Goal: Task Accomplishment & Management: Complete application form

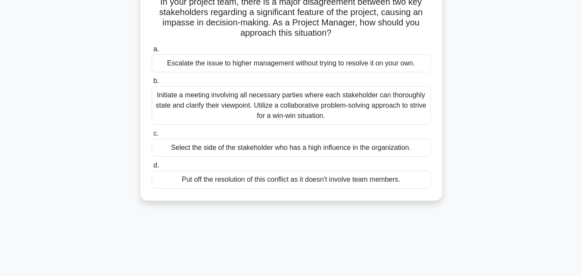
scroll to position [76, 0]
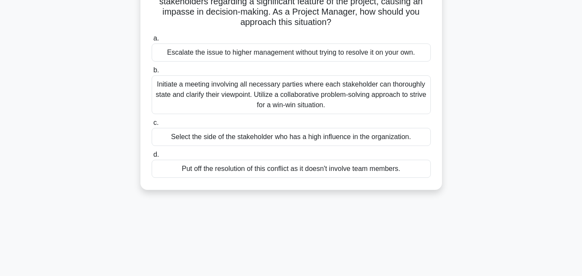
click at [271, 107] on div "Initiate a meeting involving all necessary parties where each stakeholder can t…" at bounding box center [291, 94] width 279 height 39
click at [152, 73] on input "b. Initiate a meeting involving all necessary parties where each stakeholder ca…" at bounding box center [152, 71] width 0 height 6
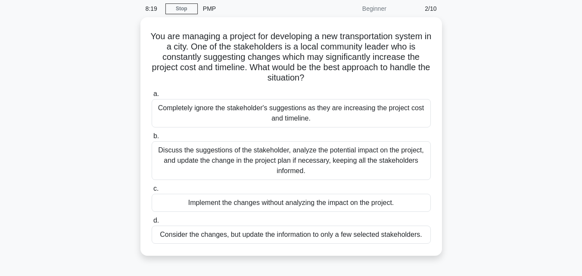
scroll to position [36, 0]
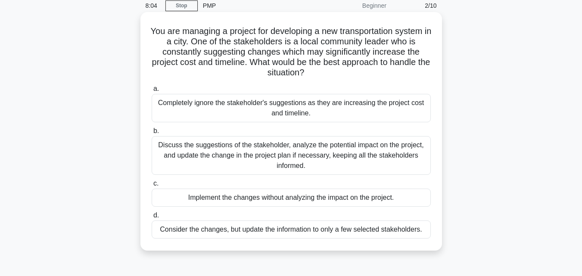
click at [312, 146] on div "Discuss the suggestions of the stakeholder, analyze the potential impact on the…" at bounding box center [291, 155] width 279 height 39
click at [152, 134] on input "b. Discuss the suggestions of the stakeholder, analyze the potential impact on …" at bounding box center [152, 131] width 0 height 6
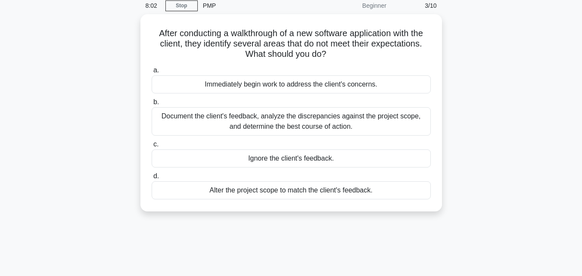
scroll to position [0, 0]
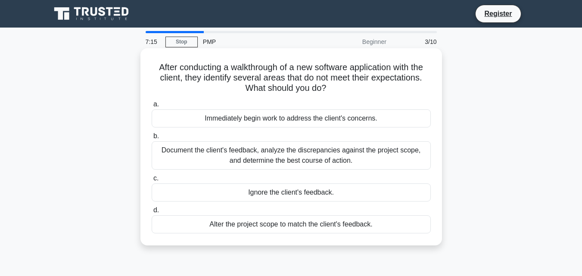
click at [212, 163] on div "Document the client's feedback, analyze the discrepancies against the project s…" at bounding box center [291, 155] width 279 height 28
click at [152, 139] on input "b. Document the client's feedback, analyze the discrepancies against the projec…" at bounding box center [152, 137] width 0 height 6
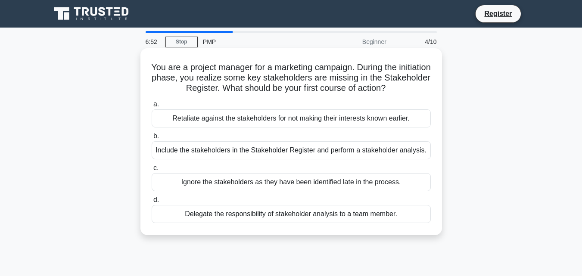
click at [279, 152] on div "Include the stakeholders in the Stakeholder Register and perform a stakeholder …" at bounding box center [291, 150] width 279 height 18
click at [152, 139] on input "b. Include the stakeholders in the Stakeholder Register and perform a stakehold…" at bounding box center [152, 137] width 0 height 6
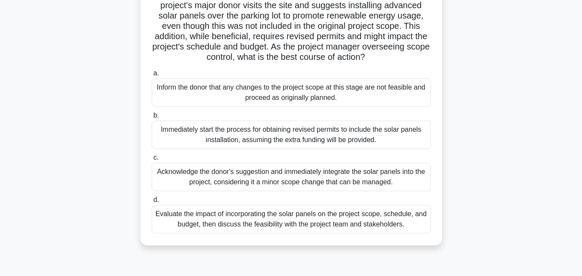
scroll to position [86, 0]
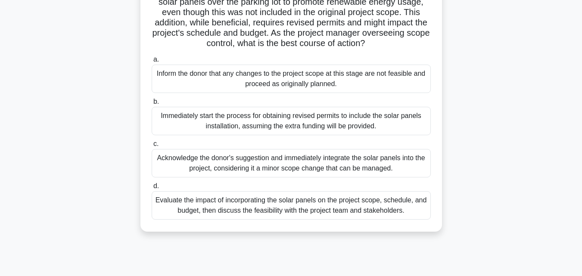
click at [290, 214] on div "Evaluate the impact of incorporating the solar panels on the project scope, sch…" at bounding box center [291, 205] width 279 height 28
click at [152, 189] on input "d. Evaluate the impact of incorporating the solar panels on the project scope, …" at bounding box center [152, 187] width 0 height 6
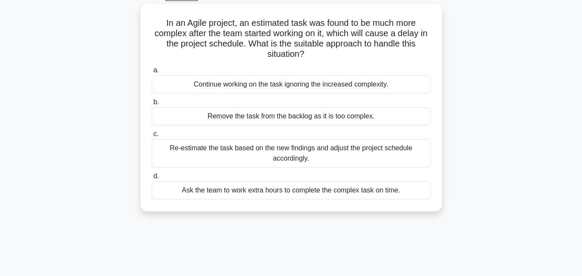
scroll to position [0, 0]
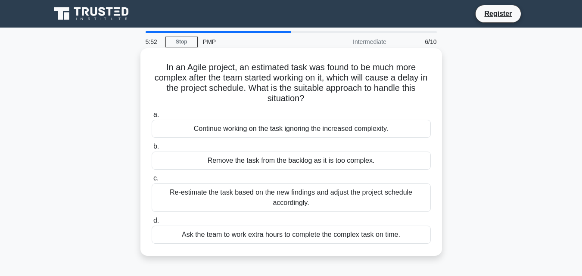
click at [327, 197] on div "Re-estimate the task based on the new findings and adjust the project schedule …" at bounding box center [291, 198] width 279 height 28
click at [152, 181] on input "c. Re-estimate the task based on the new findings and adjust the project schedu…" at bounding box center [152, 179] width 0 height 6
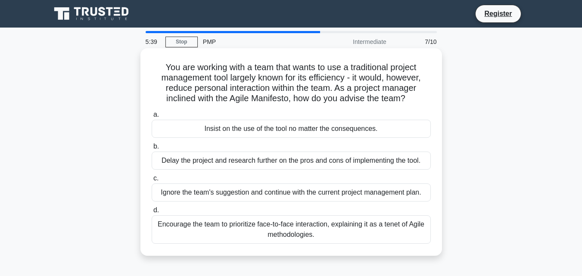
click at [320, 238] on div "Encourage the team to prioritize face-to-face interaction, explaining it as a t…" at bounding box center [291, 229] width 279 height 28
click at [152, 213] on input "d. Encourage the team to prioritize face-to-face interaction, explaining it as …" at bounding box center [152, 211] width 0 height 6
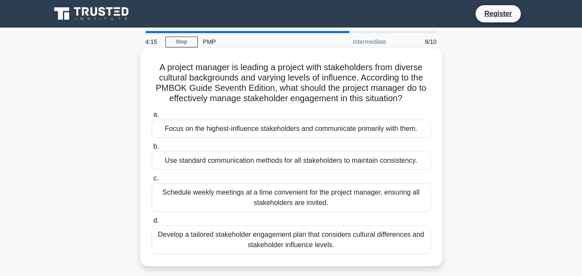
click at [350, 240] on div "Develop a tailored stakeholder engagement plan that considers cultural differen…" at bounding box center [291, 240] width 279 height 28
click at [152, 224] on input "d. Develop a tailored stakeholder engagement plan that considers cultural diffe…" at bounding box center [152, 221] width 0 height 6
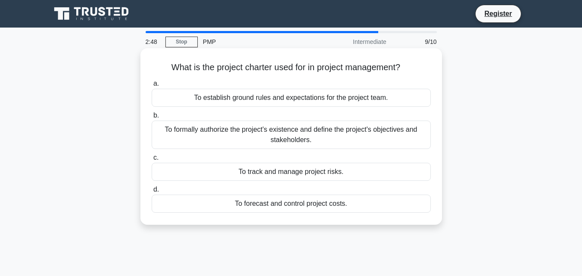
click at [259, 99] on div "To establish ground rules and expectations for the project team." at bounding box center [291, 98] width 279 height 18
click at [152, 87] on input "a. To establish ground rules and expectations for the project team." at bounding box center [152, 84] width 0 height 6
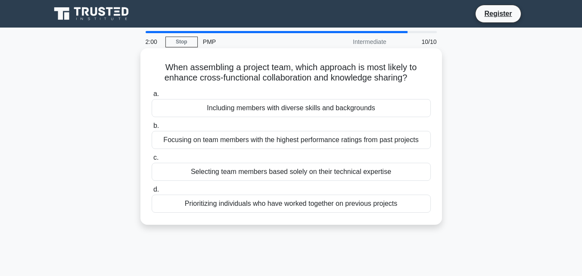
click at [313, 144] on div "Focusing on team members with the highest performance ratings from past projects" at bounding box center [291, 140] width 279 height 18
click at [152, 129] on input "b. Focusing on team members with the highest performance ratings from past proj…" at bounding box center [152, 126] width 0 height 6
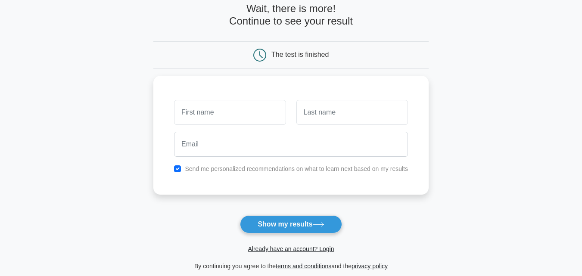
scroll to position [52, 0]
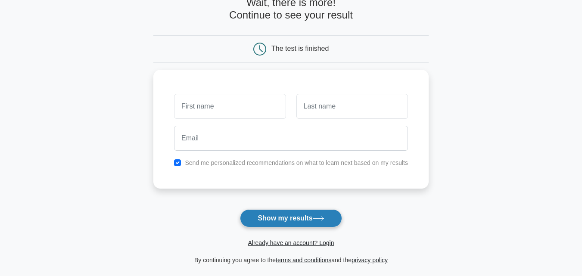
click at [271, 218] on button "Show my results" at bounding box center [291, 218] width 102 height 18
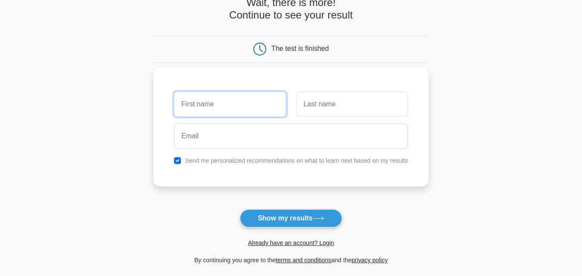
click at [204, 94] on input "text" at bounding box center [230, 104] width 112 height 25
type input "sh"
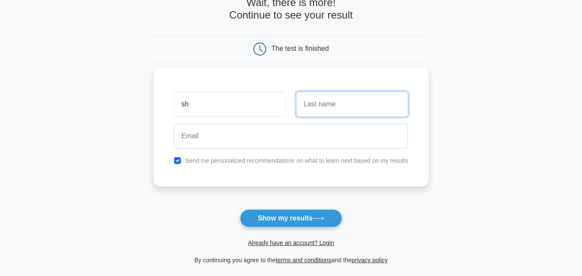
click at [298, 109] on input "text" at bounding box center [352, 104] width 112 height 25
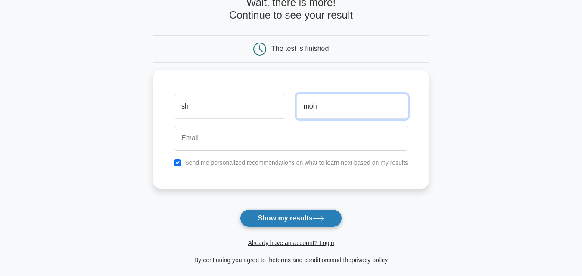
type input "moh"
click at [283, 221] on button "Show my results" at bounding box center [291, 218] width 102 height 18
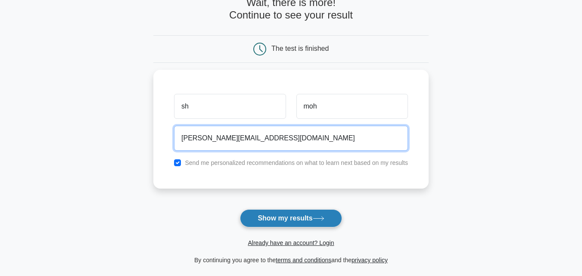
type input "[PERSON_NAME][EMAIL_ADDRESS][DOMAIN_NAME]"
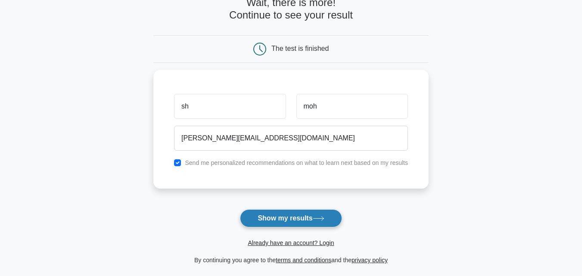
click at [305, 218] on button "Show my results" at bounding box center [291, 218] width 102 height 18
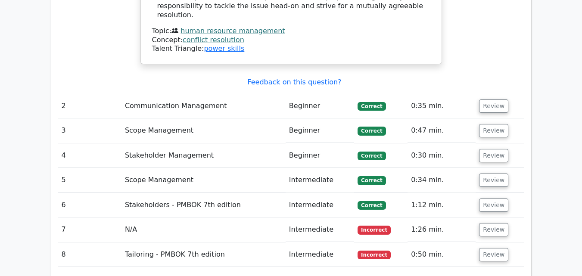
scroll to position [1136, 0]
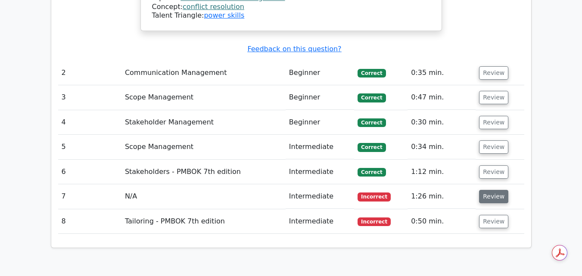
click at [487, 190] on button "Review" at bounding box center [493, 196] width 29 height 13
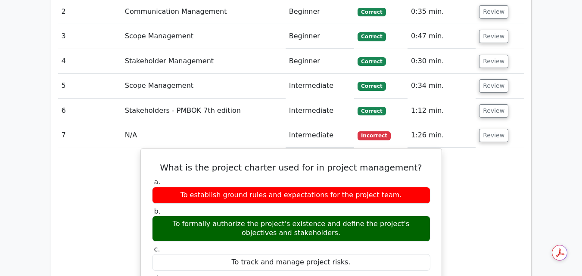
scroll to position [1211, 0]
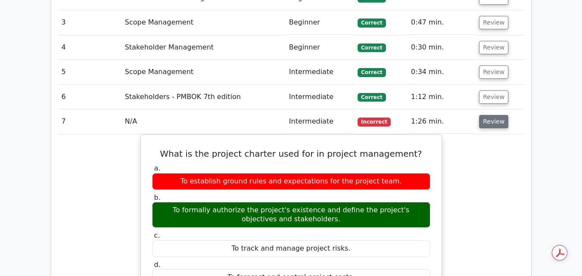
click at [483, 115] on button "Review" at bounding box center [493, 121] width 29 height 13
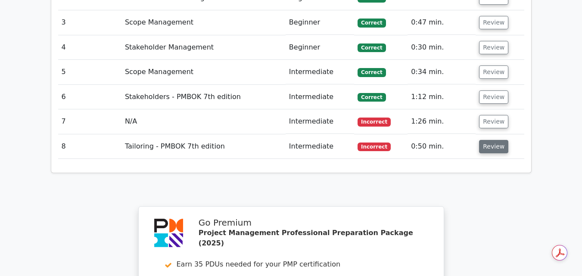
click at [488, 140] on button "Review" at bounding box center [493, 146] width 29 height 13
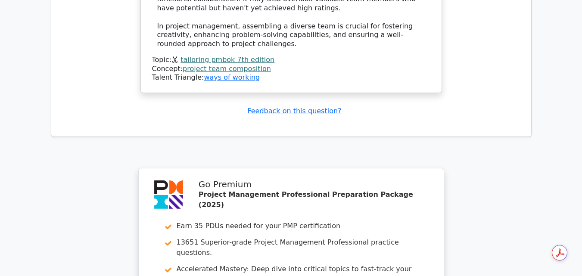
scroll to position [1881, 0]
